Goal: Check status: Check status

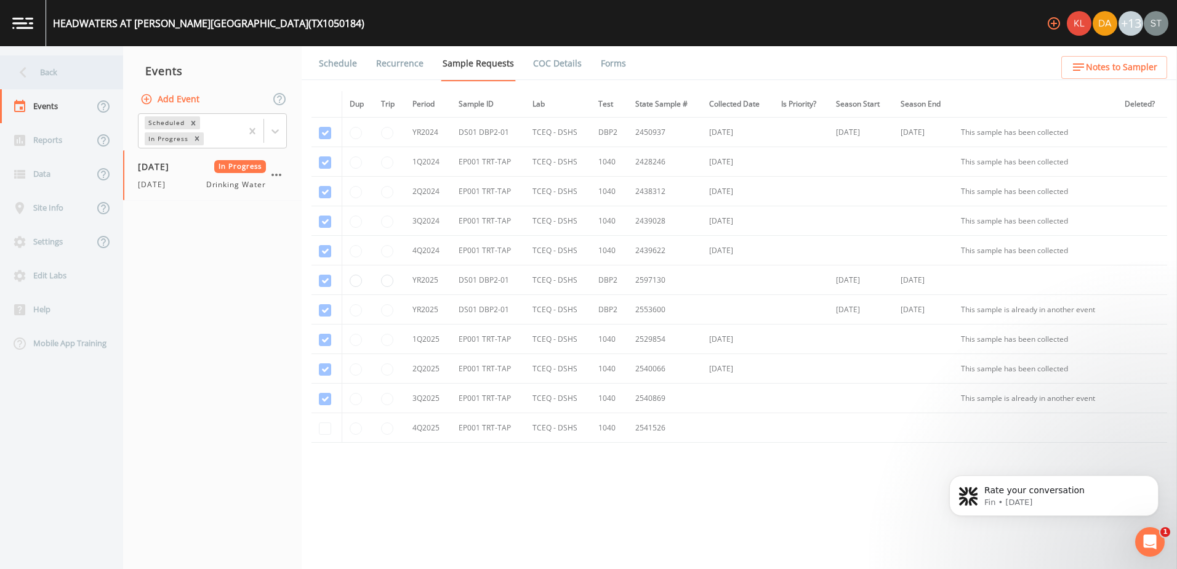
click at [73, 79] on div "Back" at bounding box center [55, 72] width 111 height 34
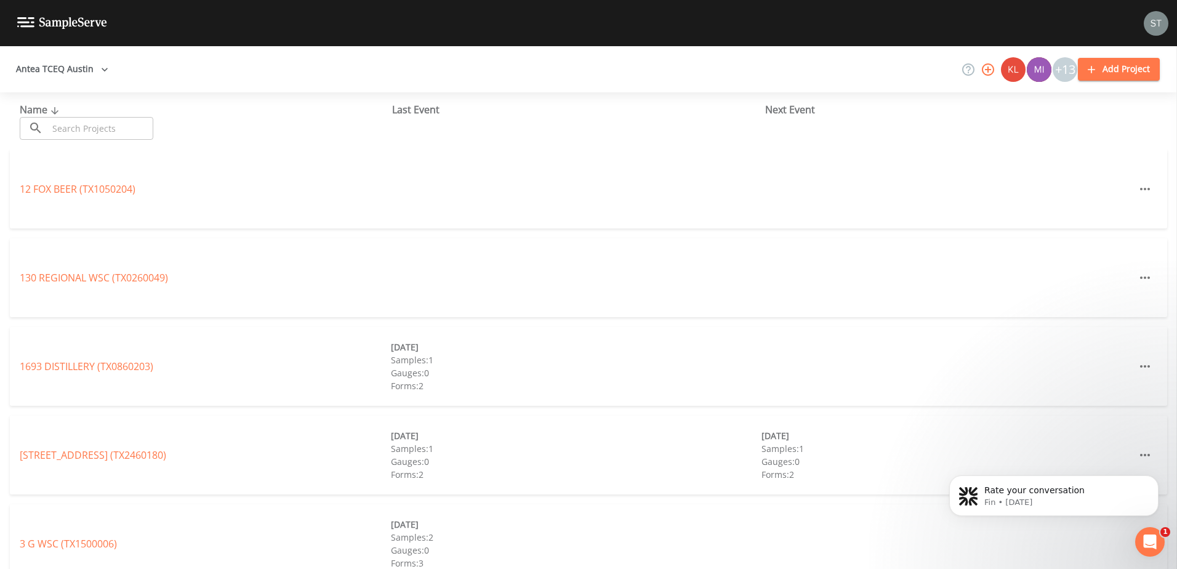
click at [80, 141] on div "Name ​ ​ Last Event Next Event" at bounding box center [588, 120] width 1177 height 57
click at [81, 127] on input "text" at bounding box center [100, 128] width 105 height 23
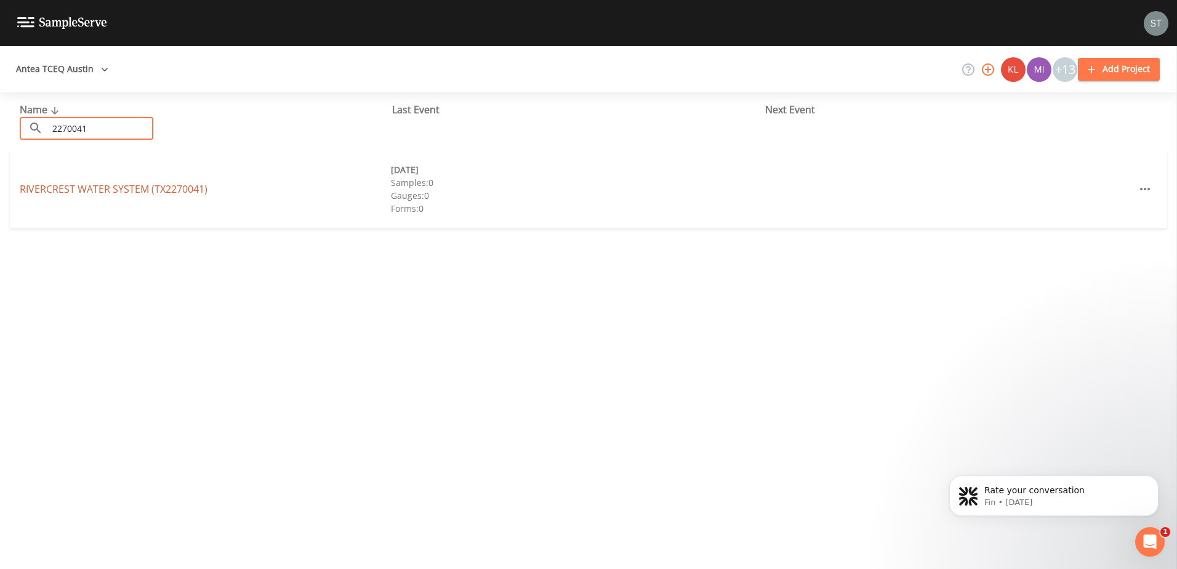
type input "2270041"
click at [77, 188] on link "RIVERCREST WATER SYSTEM (TX2270041)" at bounding box center [114, 189] width 188 height 14
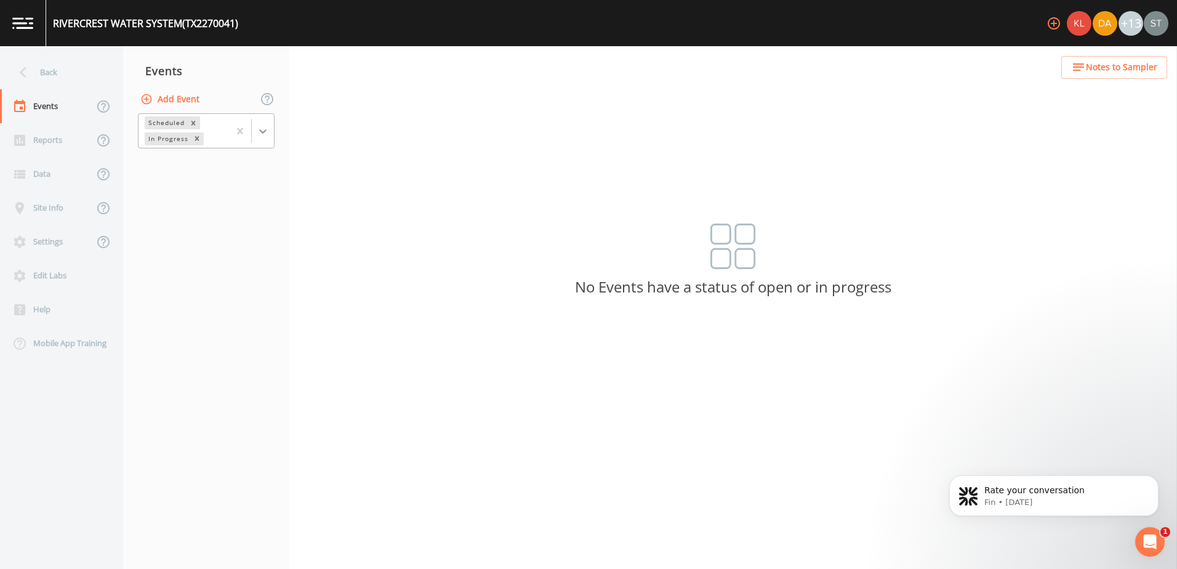
click at [262, 138] on div at bounding box center [263, 131] width 22 height 22
click at [242, 169] on div "Completed" at bounding box center [206, 166] width 137 height 21
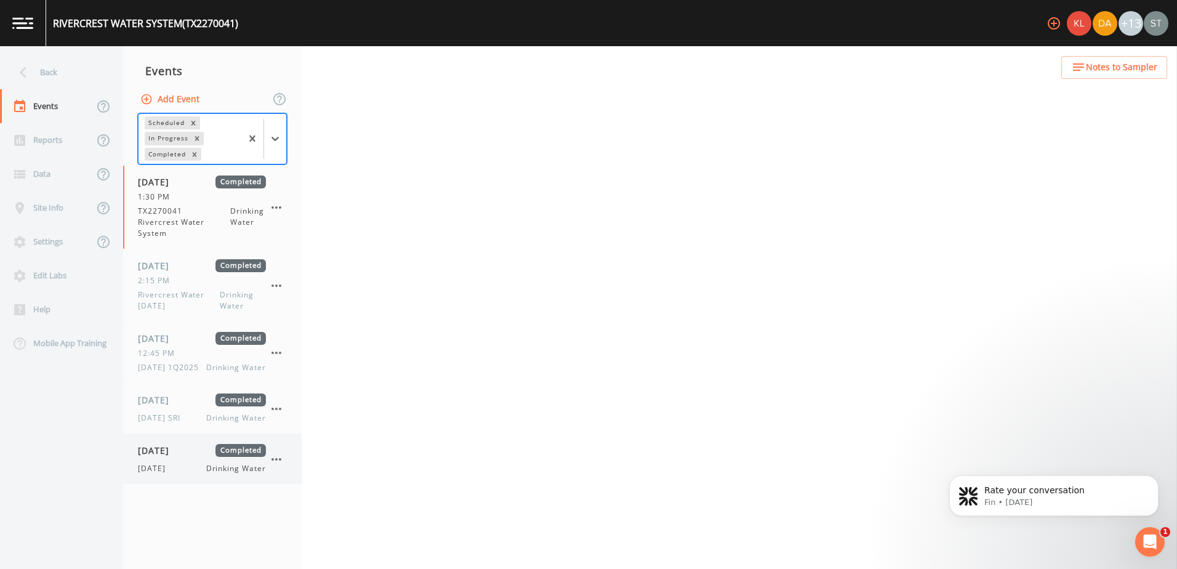
click at [177, 471] on div "09/22/2025 Completed 9/22/25 Drinking Water" at bounding box center [202, 459] width 128 height 30
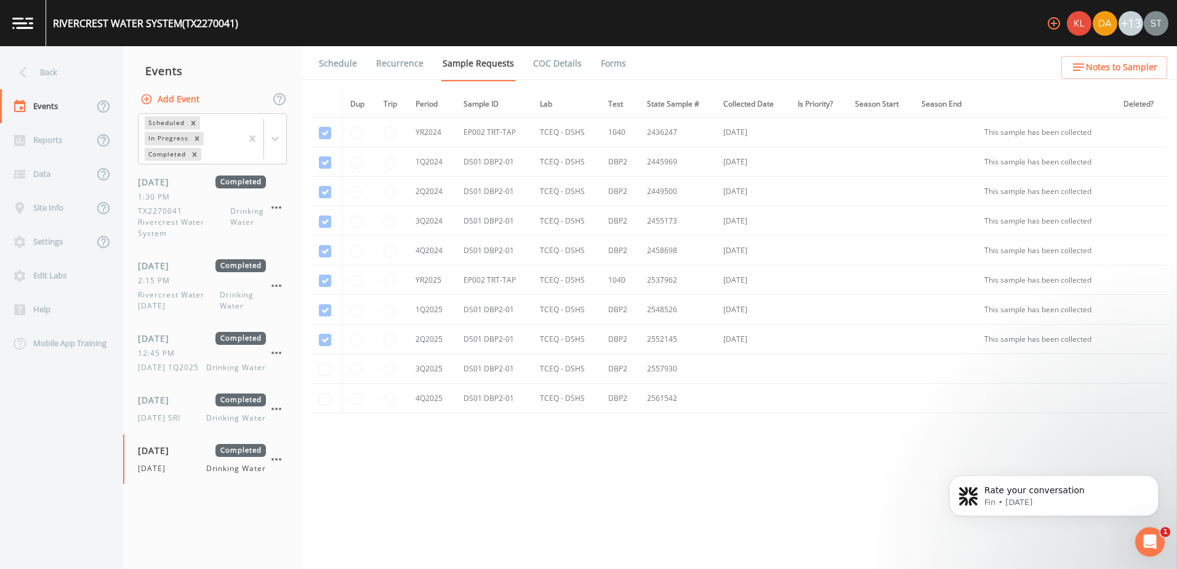
click at [610, 58] on link "Forms" at bounding box center [613, 63] width 29 height 34
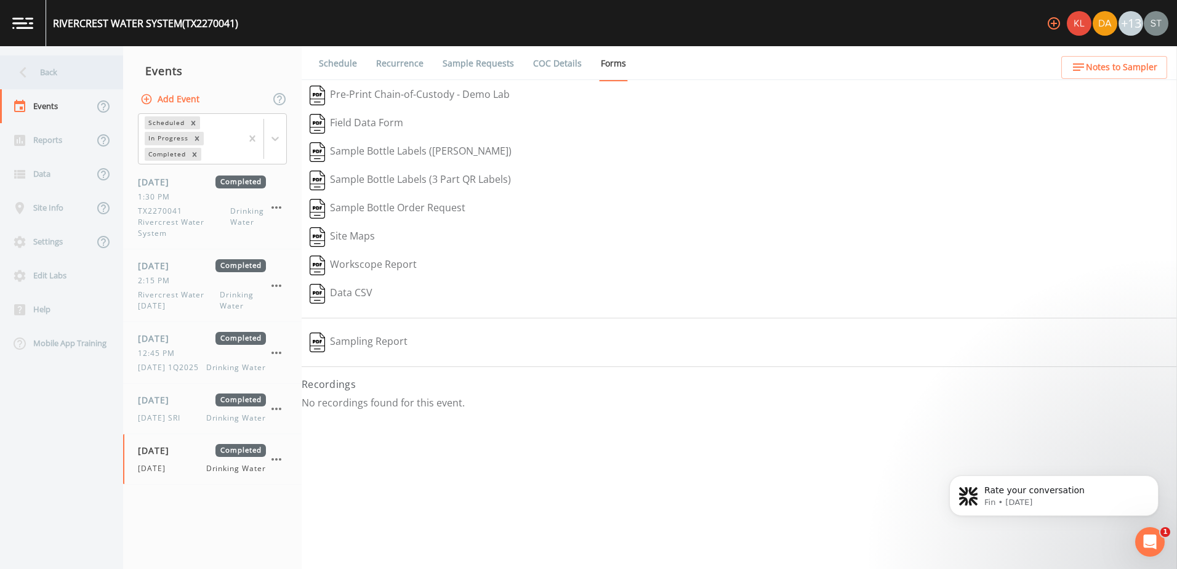
click at [33, 71] on icon at bounding box center [23, 73] width 22 height 22
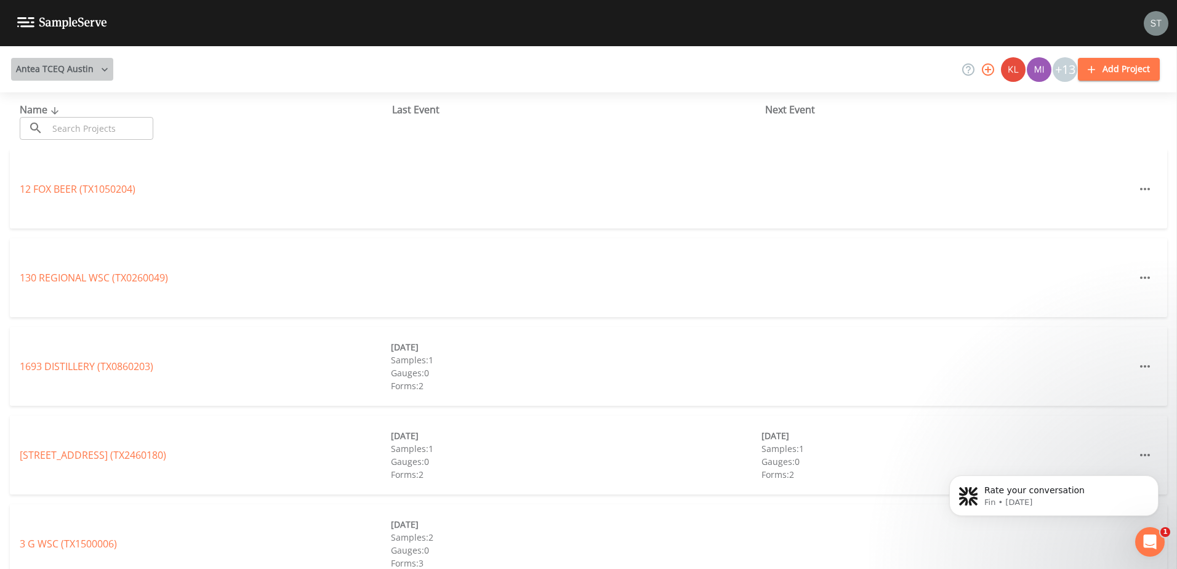
click at [92, 72] on button "Antea TCEQ Austin" at bounding box center [62, 69] width 102 height 23
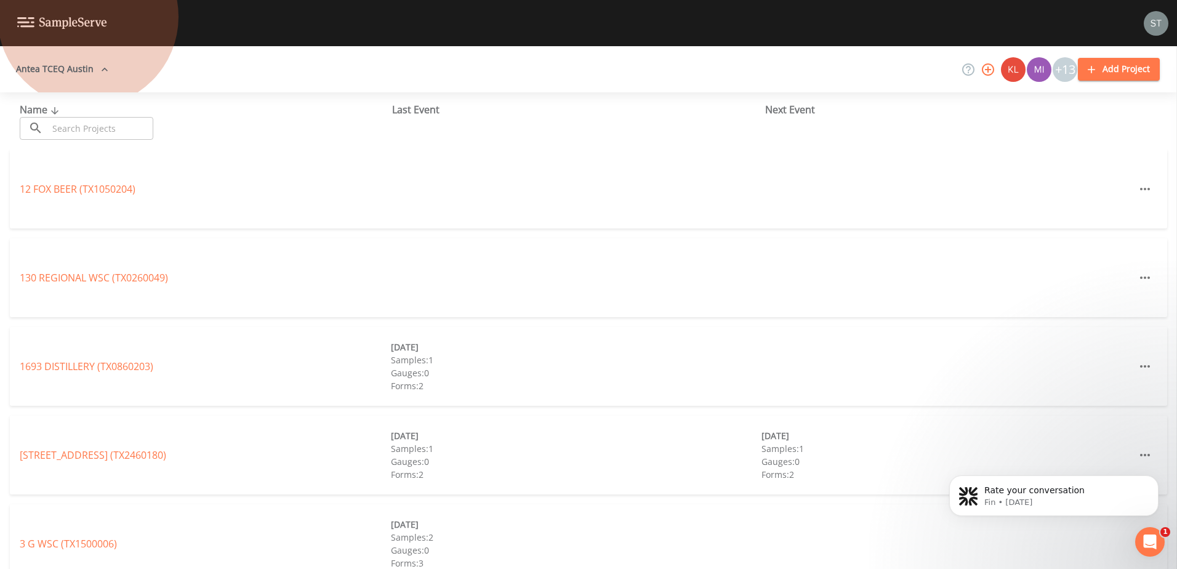
click at [260, 568] on link "Antea TCEQ Houston San Antonio" at bounding box center [359, 576] width 198 height 14
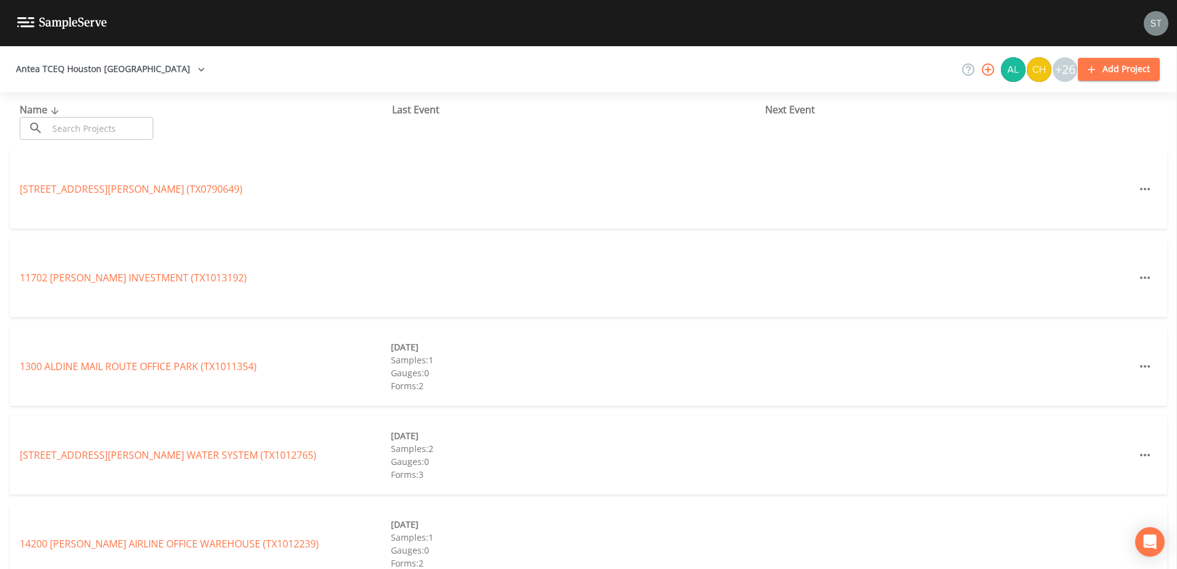
click at [103, 127] on input "text" at bounding box center [100, 128] width 105 height 23
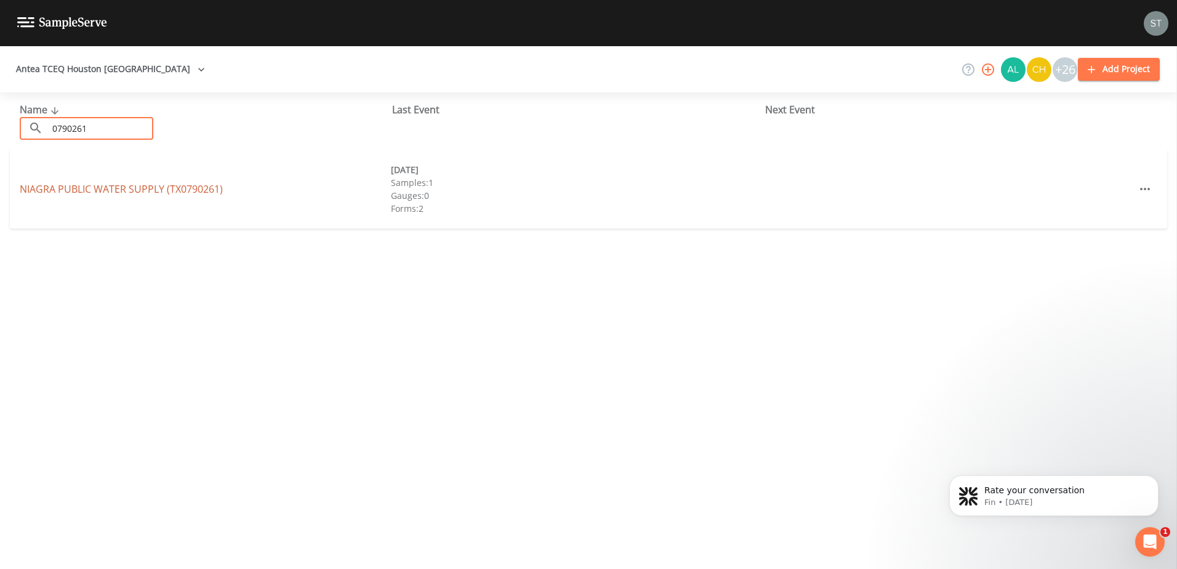
type input "0790261"
click at [100, 189] on link "NIAGRA PUBLIC WATER SUPPLY (TX0790261)" at bounding box center [121, 189] width 203 height 14
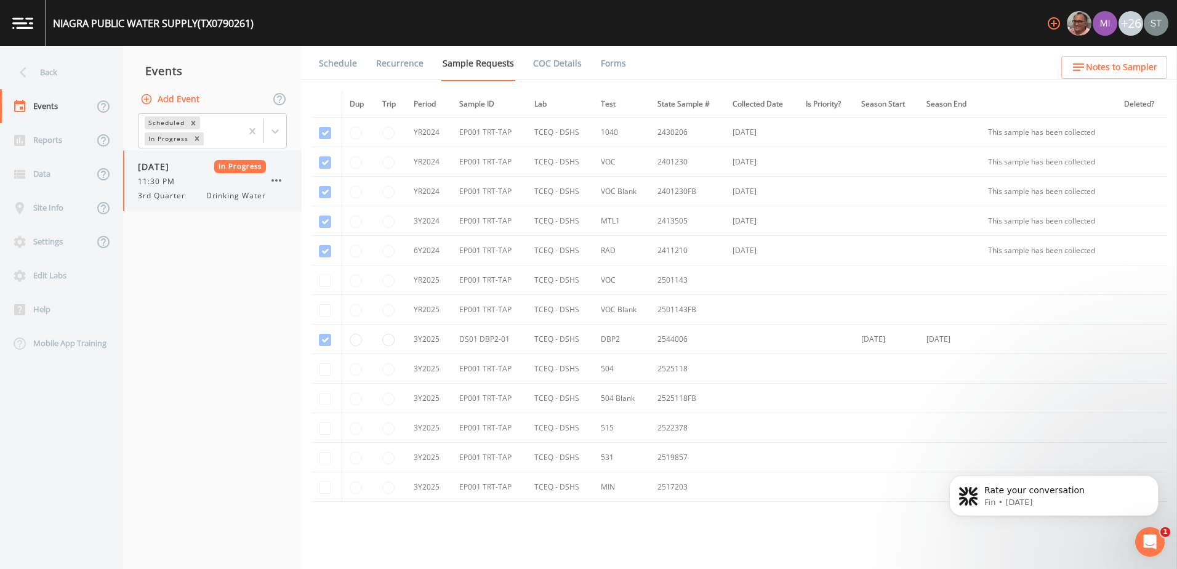
click at [203, 198] on div "3rd Quarter Drinking Water" at bounding box center [202, 195] width 128 height 11
click at [608, 63] on link "Forms" at bounding box center [613, 63] width 29 height 34
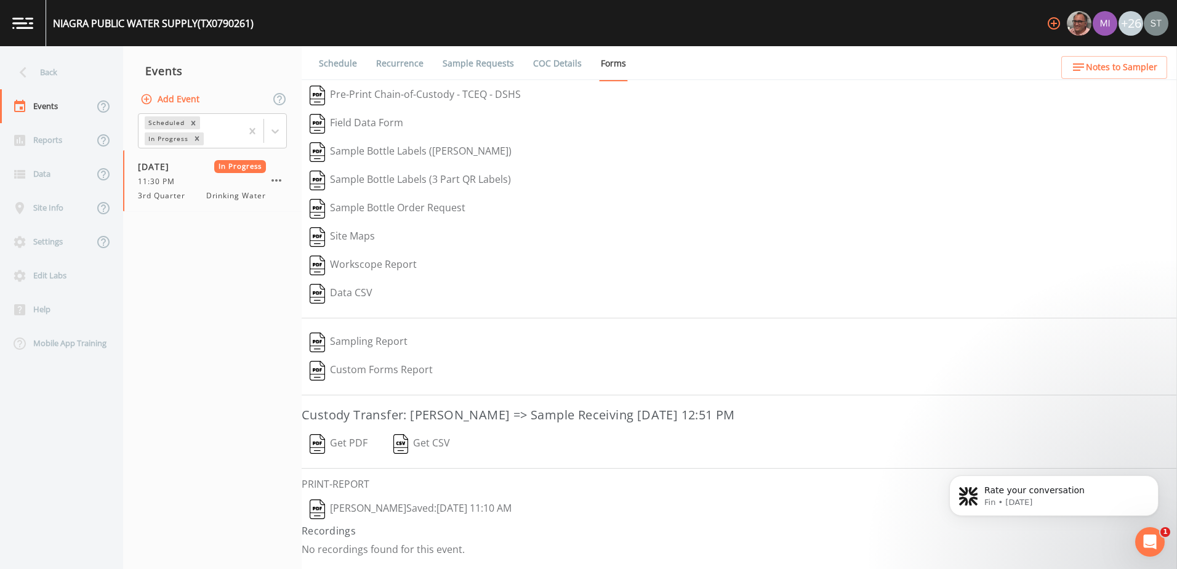
click at [436, 516] on button "John Kapsen  Saved: September 20, 2025 11:10 AM" at bounding box center [411, 509] width 218 height 28
